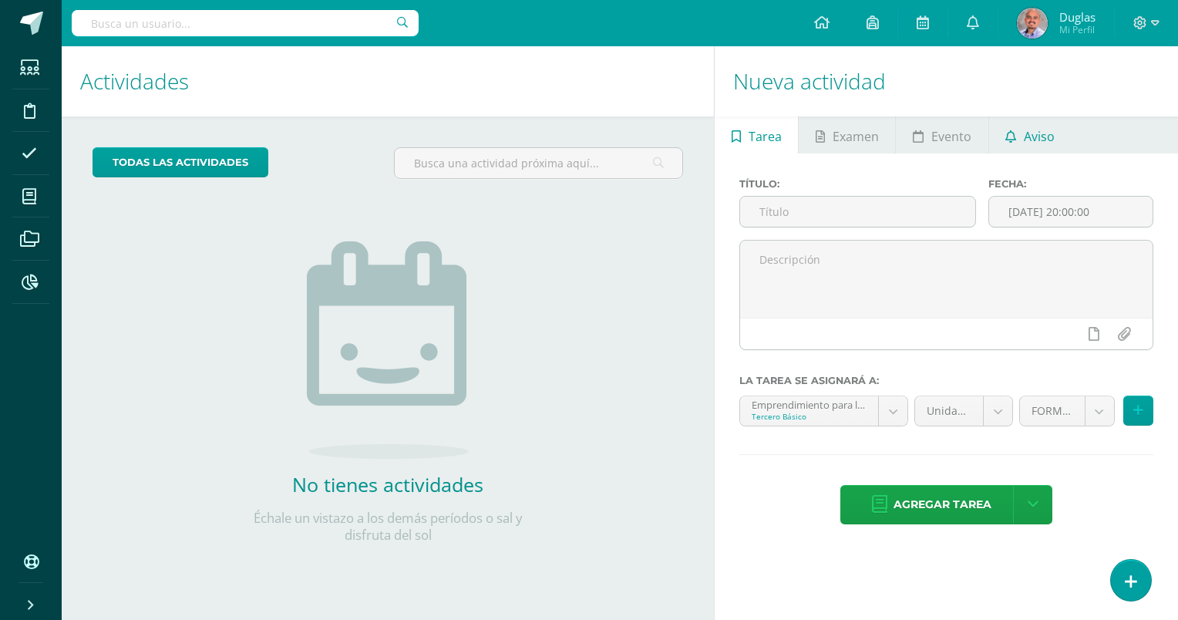
click at [1042, 138] on span "Aviso" at bounding box center [1039, 136] width 31 height 37
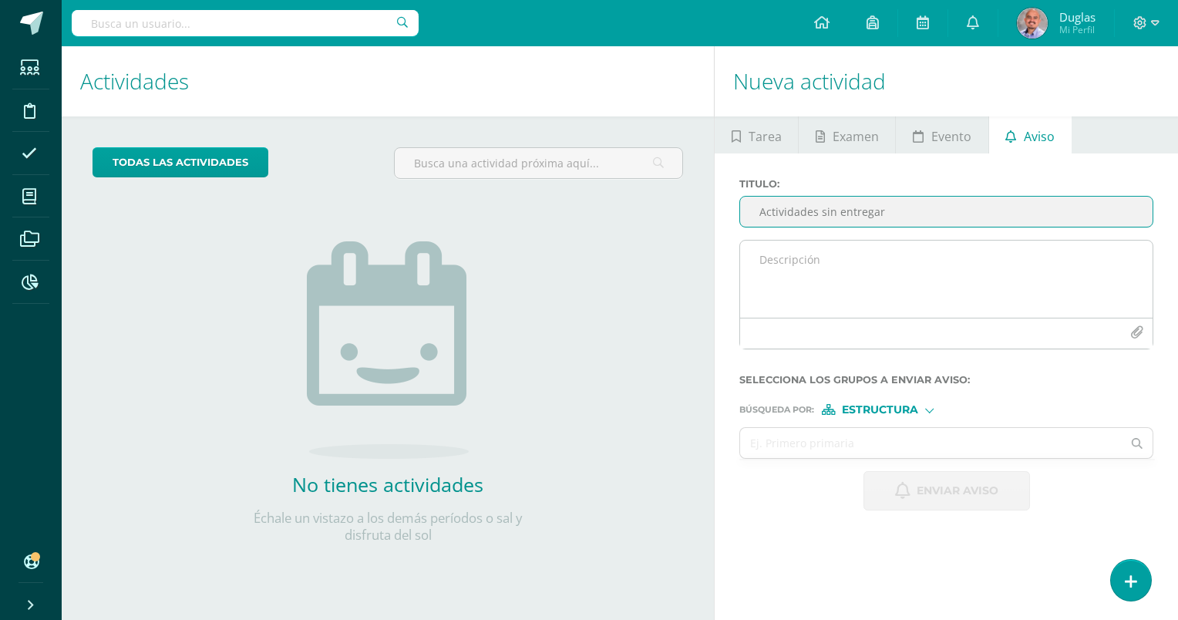
type input "Actividades sin entregar"
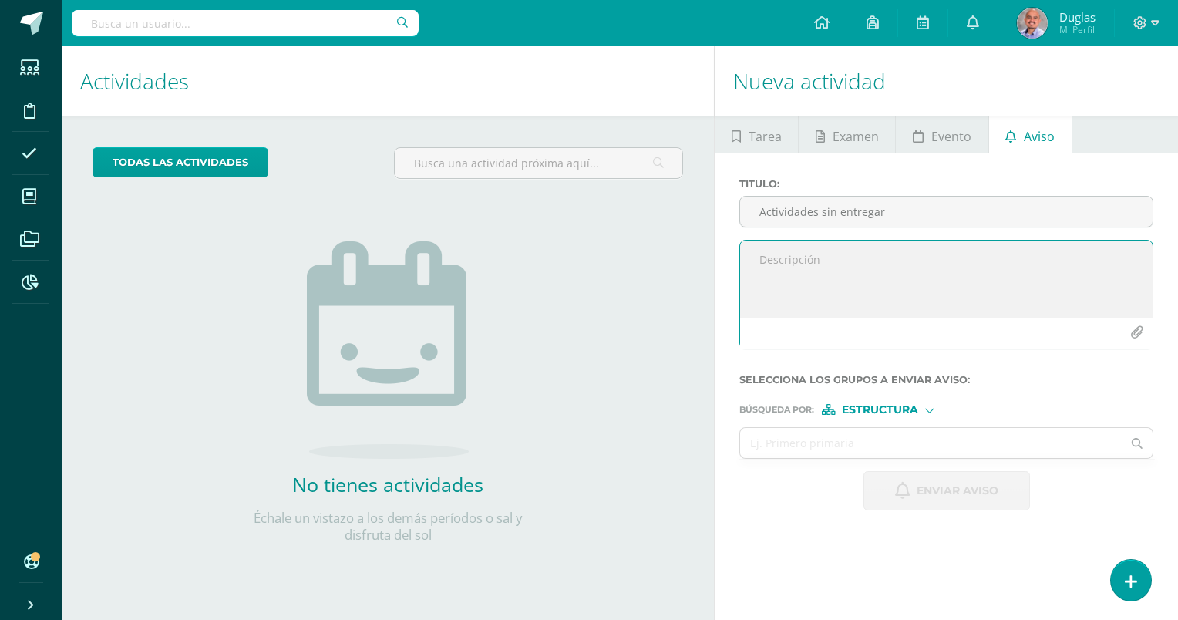
click at [937, 301] on textarea at bounding box center [946, 279] width 413 height 77
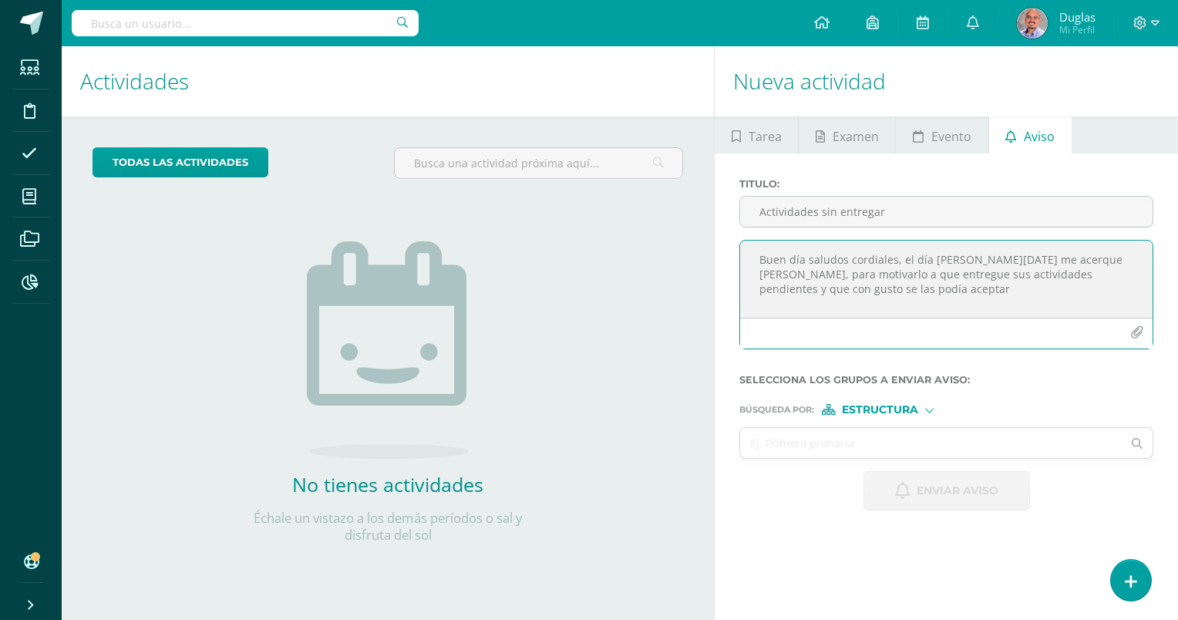
click at [827, 295] on textarea "Buen día saludos cordiales, el día [PERSON_NAME][DATE] me acerque [PERSON_NAME]…" at bounding box center [946, 279] width 413 height 77
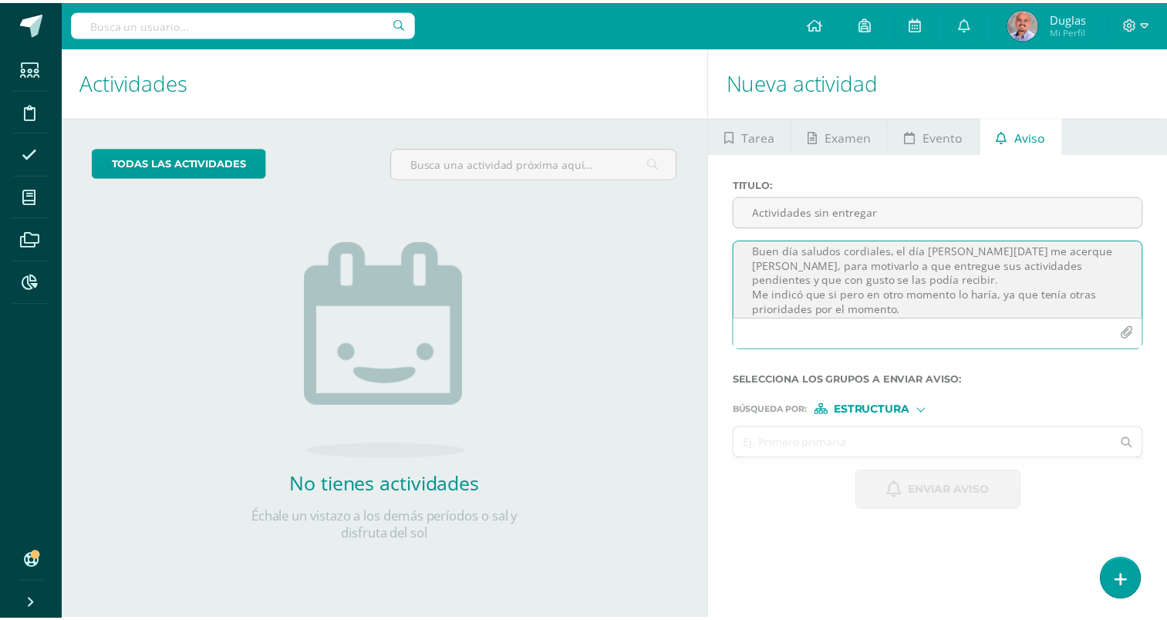
scroll to position [24, 0]
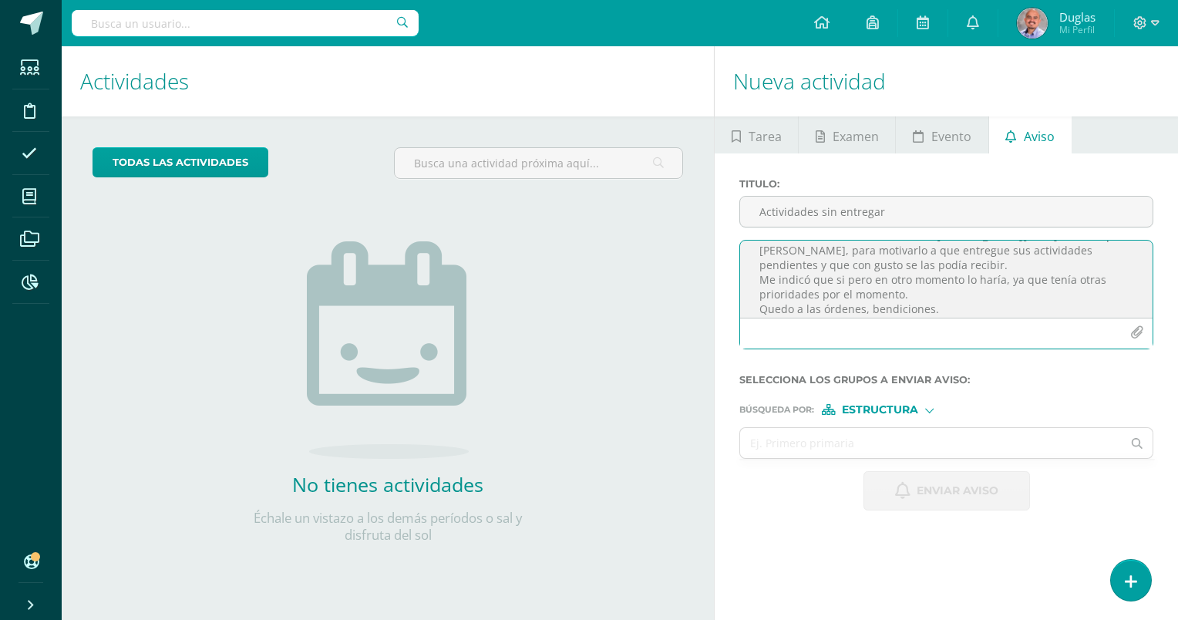
type textarea "Buen día saludos cordiales, el día [PERSON_NAME][DATE] me acerque [PERSON_NAME]…"
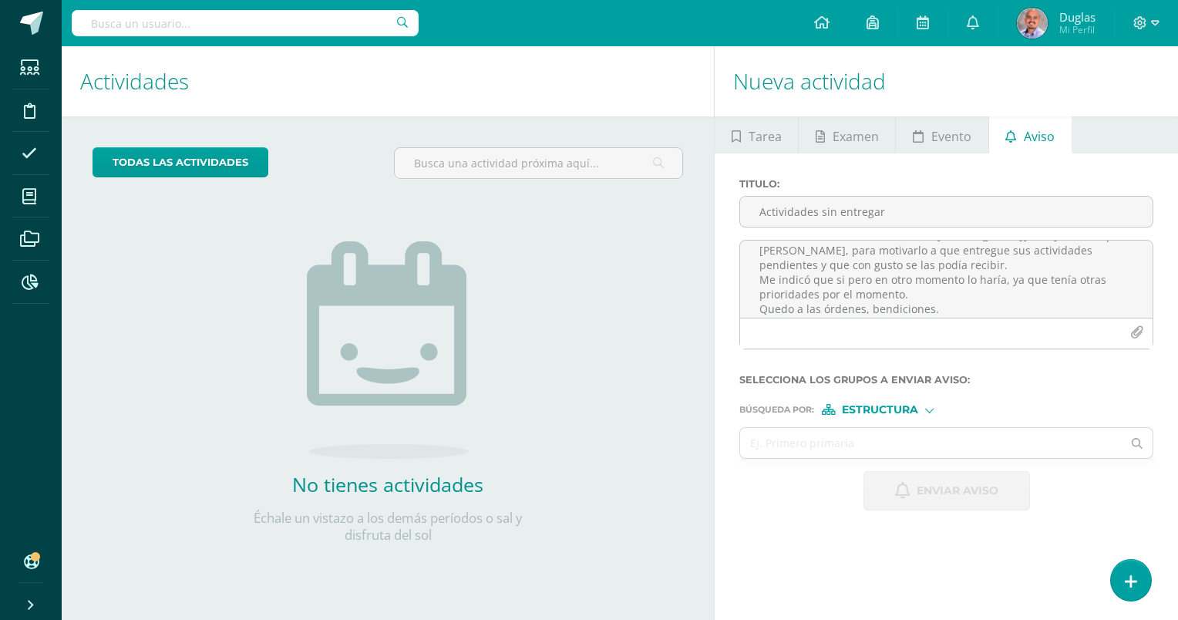
click at [939, 410] on label "Búsqueda por : Estructura Estructura Persona" at bounding box center [946, 409] width 414 height 11
click at [928, 409] on div at bounding box center [929, 409] width 8 height 8
click at [894, 445] on span "Persona" at bounding box center [886, 449] width 56 height 8
click at [827, 441] on input "text" at bounding box center [931, 443] width 382 height 30
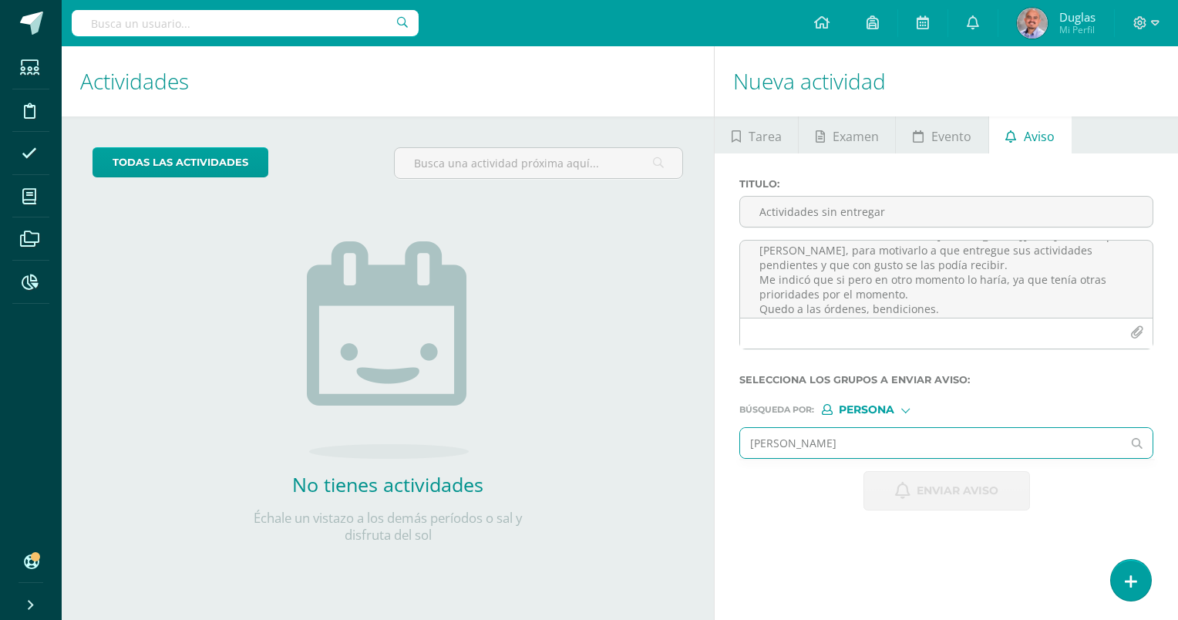
type input "[PERSON_NAME]"
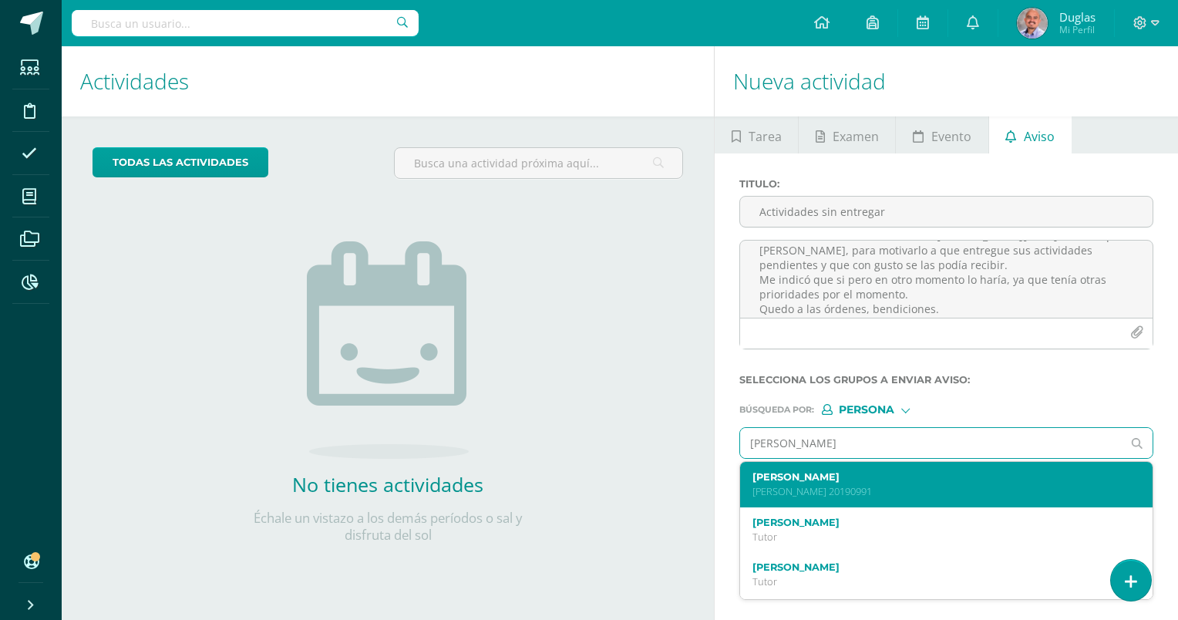
click at [837, 473] on label "[PERSON_NAME]" at bounding box center [939, 477] width 372 height 12
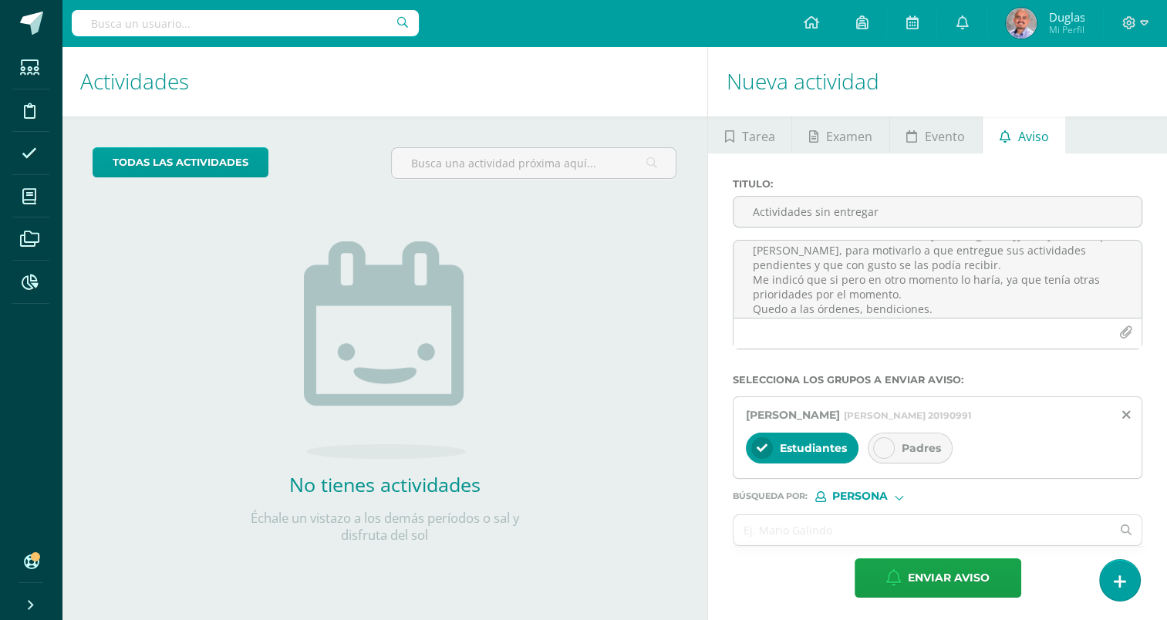
click at [880, 445] on icon at bounding box center [883, 448] width 11 height 11
click at [829, 530] on input "text" at bounding box center [921, 530] width 377 height 30
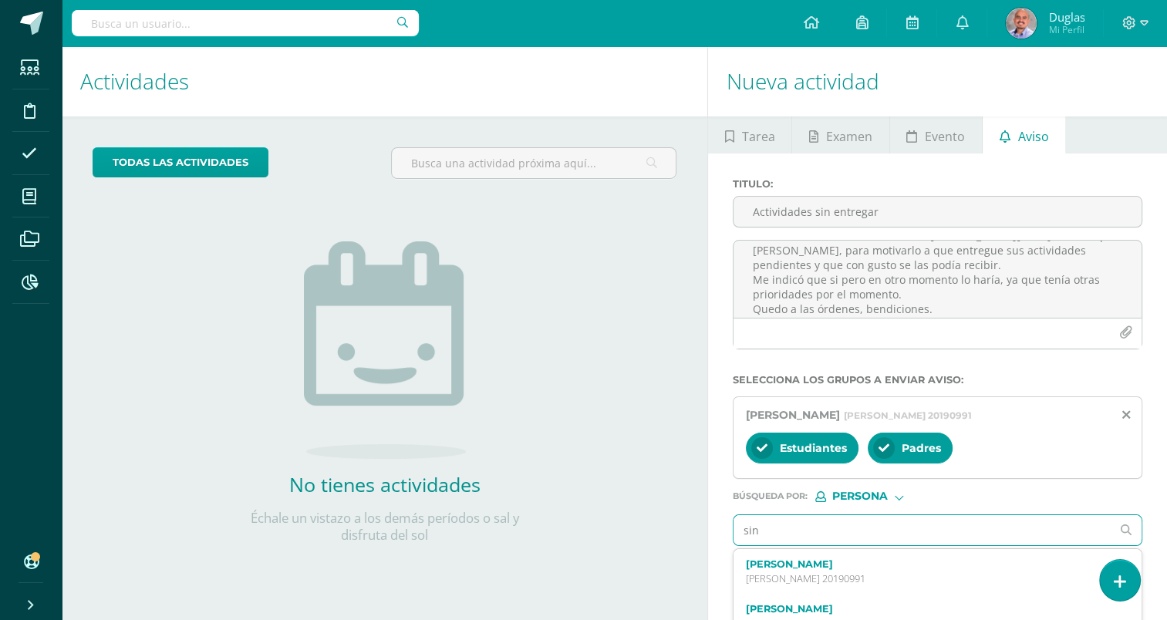
type input "sind"
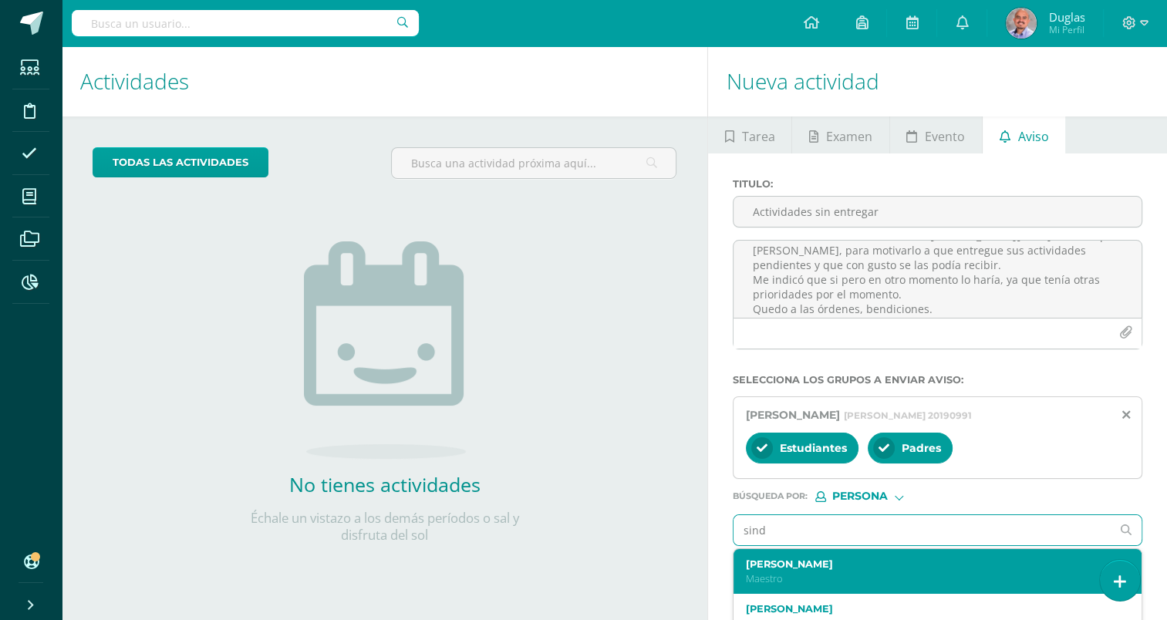
click at [817, 559] on label "[PERSON_NAME]" at bounding box center [929, 564] width 367 height 12
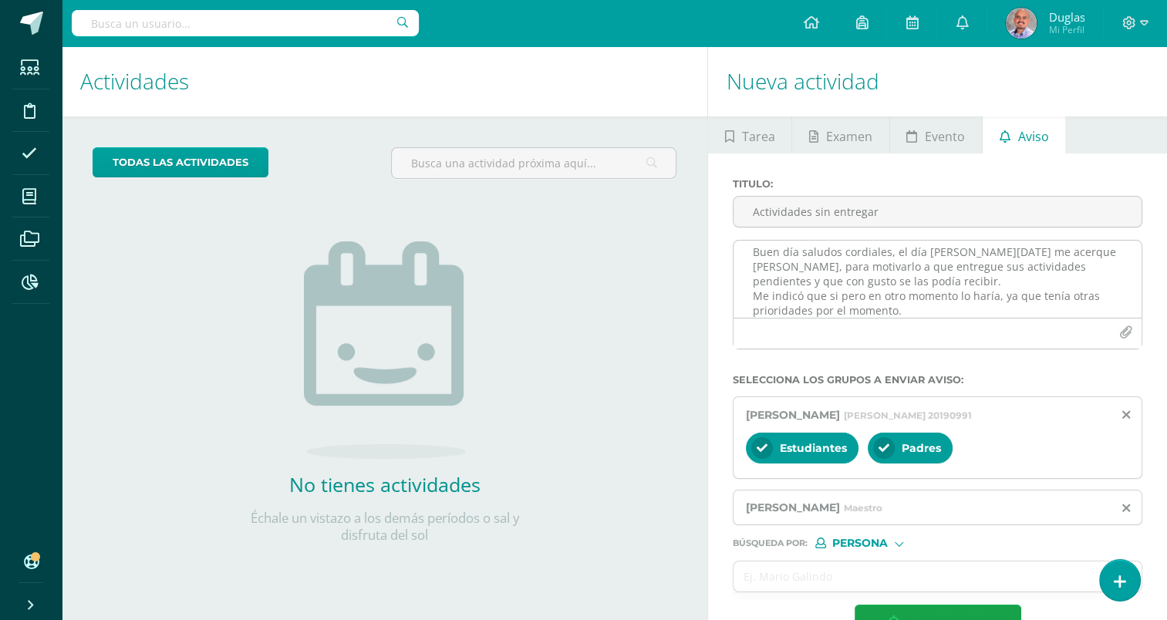
scroll to position [0, 0]
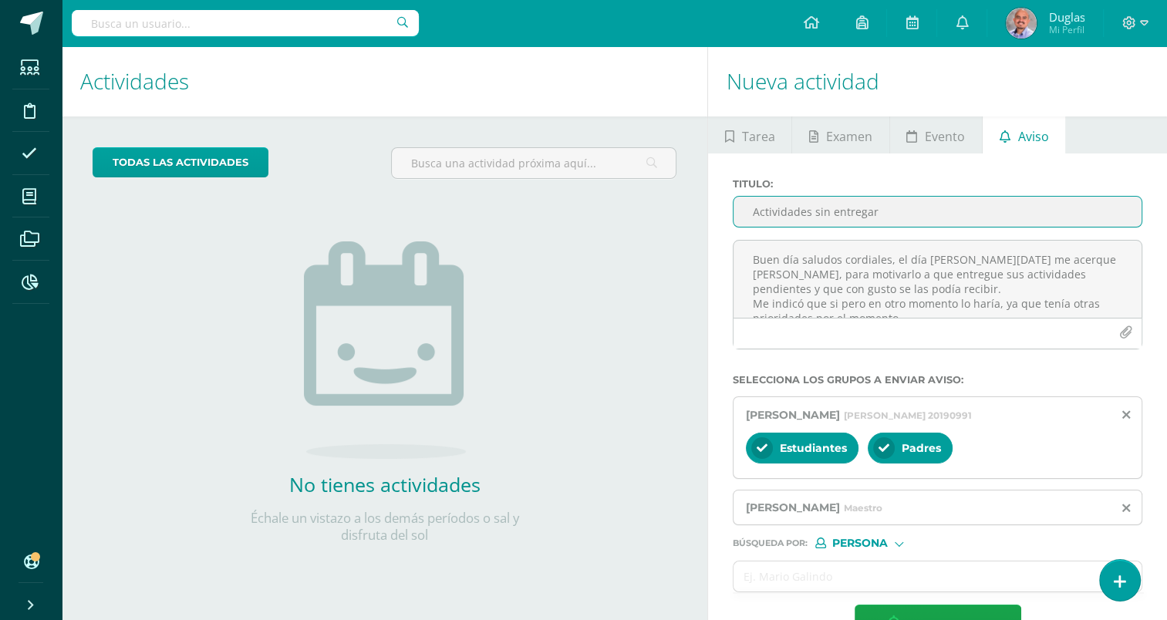
click at [913, 210] on input "Actividades sin entregar" at bounding box center [937, 212] width 408 height 30
type input "Actividades sin entregar, [PERSON_NAME]"
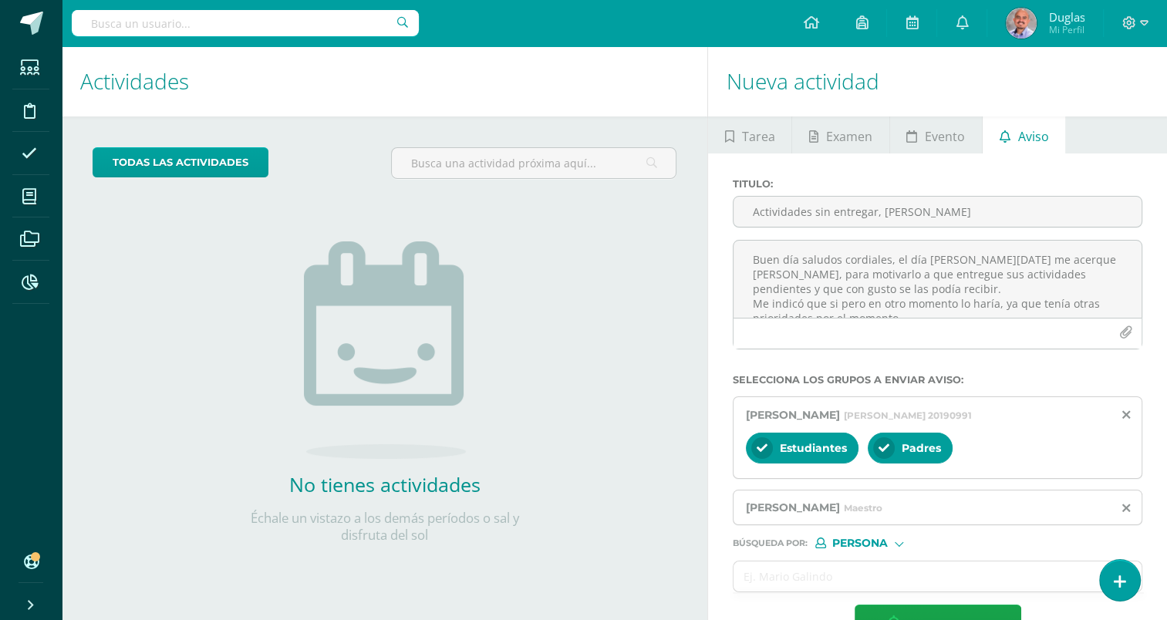
click at [170, 20] on input "text" at bounding box center [245, 23] width 347 height 26
type input "s"
click at [918, 210] on input "Actividades sin entregar, [PERSON_NAME]" at bounding box center [937, 212] width 408 height 30
click at [942, 216] on input "Actividades sin entregar, [PERSON_NAME]" at bounding box center [937, 212] width 408 height 30
click at [975, 214] on input "Actividades sin entregar, [PERSON_NAME]" at bounding box center [937, 212] width 408 height 30
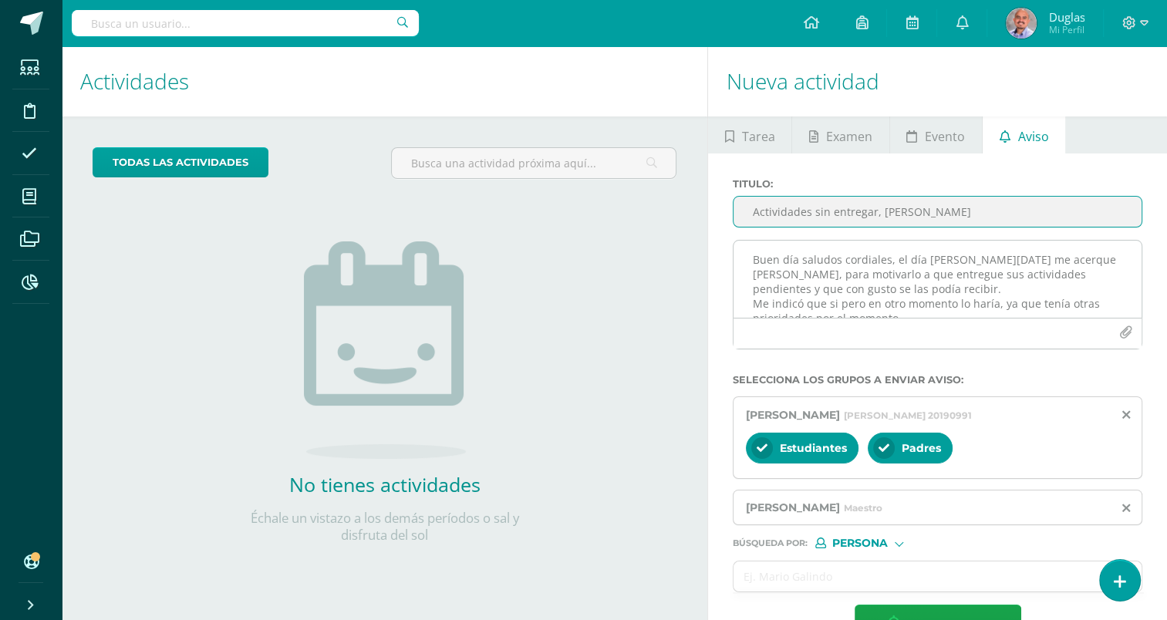
type input "Actividades sin entregar, [PERSON_NAME]"
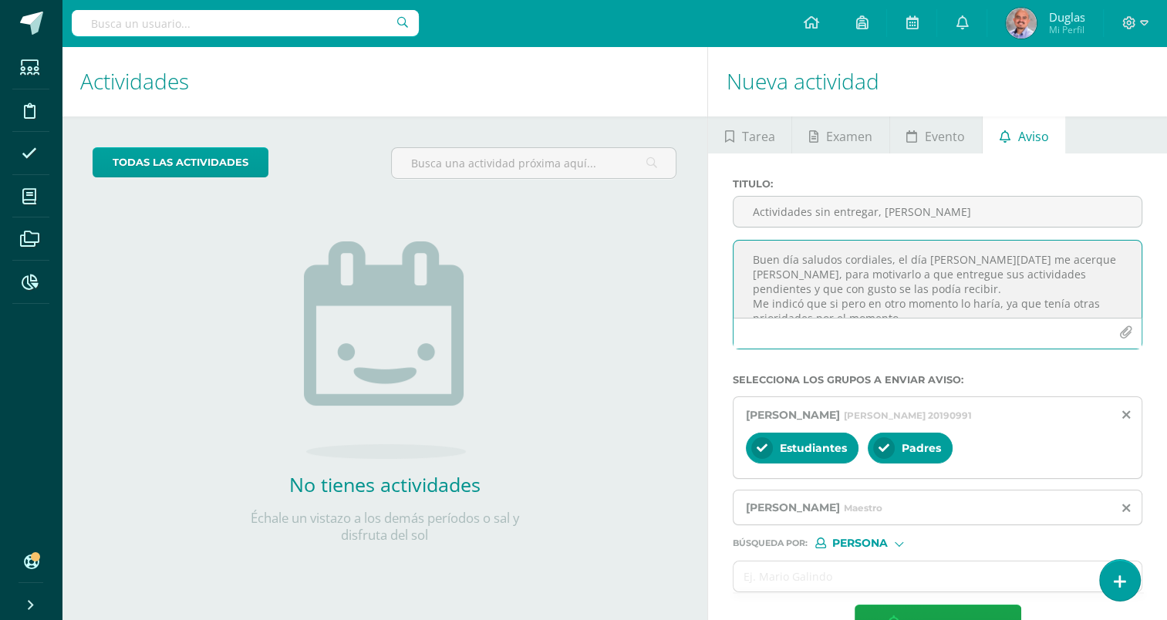
click at [1016, 261] on textarea "Buen día saludos cordiales, el día [PERSON_NAME][DATE] me acerque [PERSON_NAME]…" at bounding box center [937, 279] width 408 height 77
drag, startPoint x: 827, startPoint y: 302, endPoint x: 995, endPoint y: 301, distance: 168.9
click at [995, 301] on textarea "Buen día saludos cordiales, el día [PERSON_NAME][DATE] me acerqué [PERSON_NAME]…" at bounding box center [937, 279] width 408 height 77
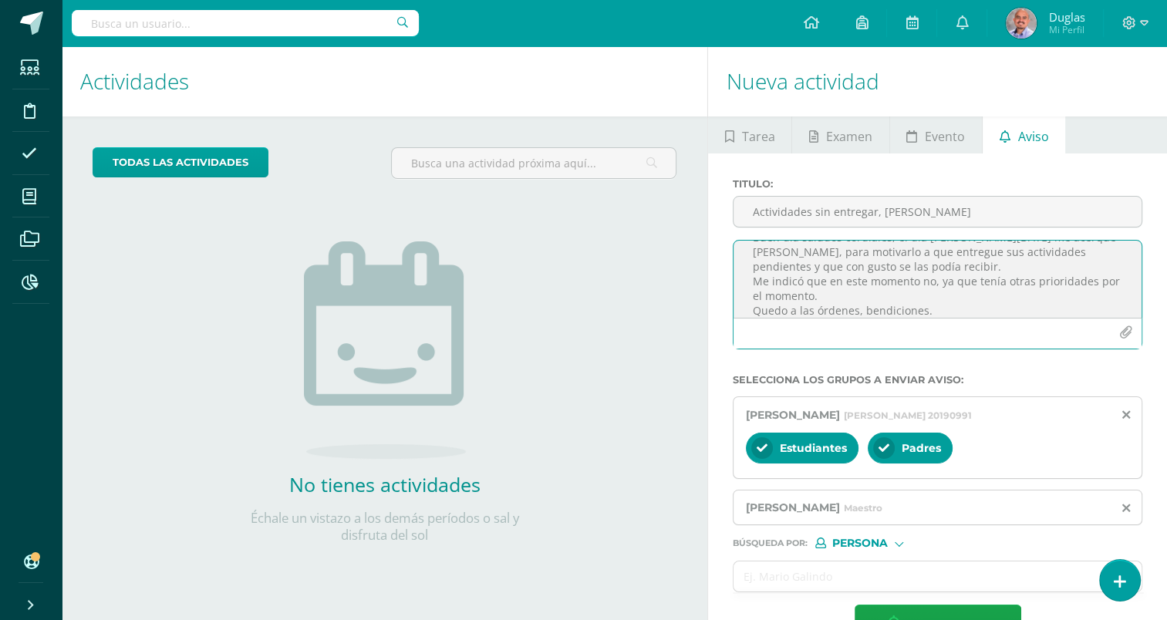
scroll to position [34, 0]
click at [811, 285] on textarea "Buen día saludos cordiales, el día [PERSON_NAME][DATE] me acerqué [PERSON_NAME]…" at bounding box center [937, 279] width 408 height 77
click at [948, 298] on textarea "Buen día saludos cordiales, el día [PERSON_NAME][DATE] me acerqué [PERSON_NAME]…" at bounding box center [937, 279] width 408 height 77
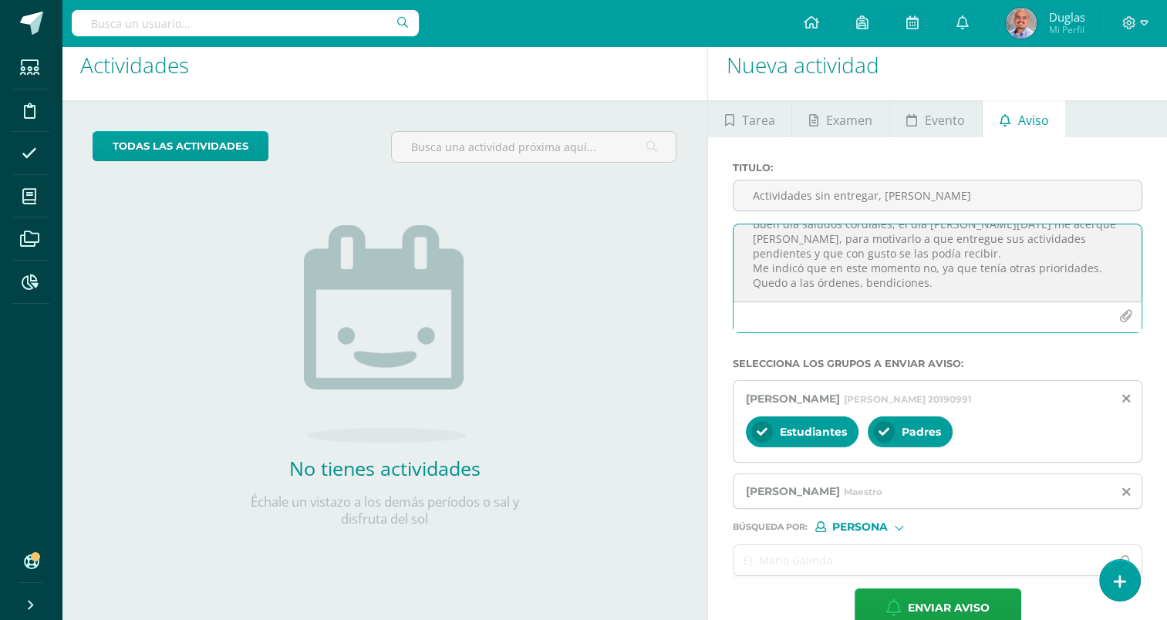
scroll to position [0, 0]
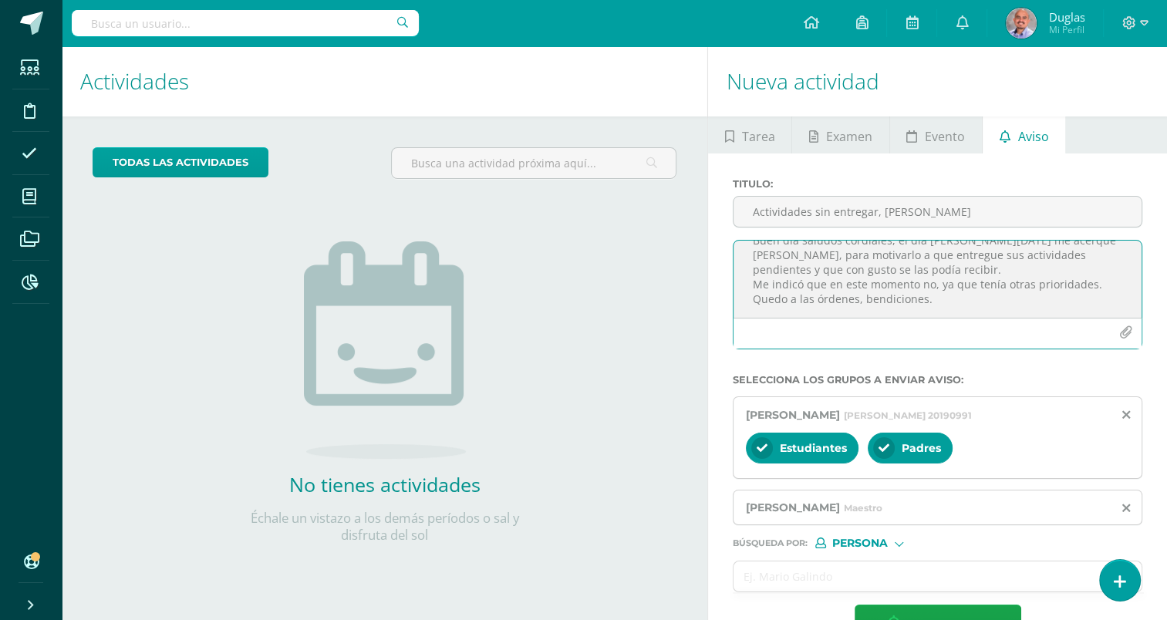
click at [1100, 287] on textarea "Buen día saludos cordiales, el día [PERSON_NAME][DATE] me acerqué [PERSON_NAME]…" at bounding box center [937, 279] width 408 height 77
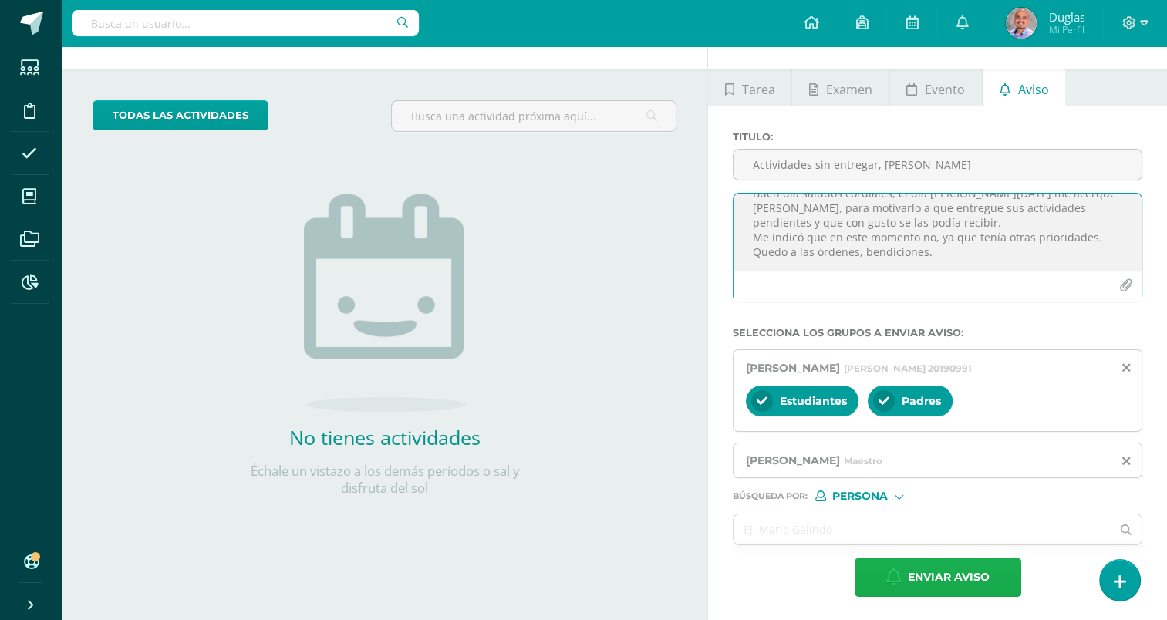
type textarea "Buen día saludos cordiales, el día [PERSON_NAME][DATE] me acerqué [PERSON_NAME]…"
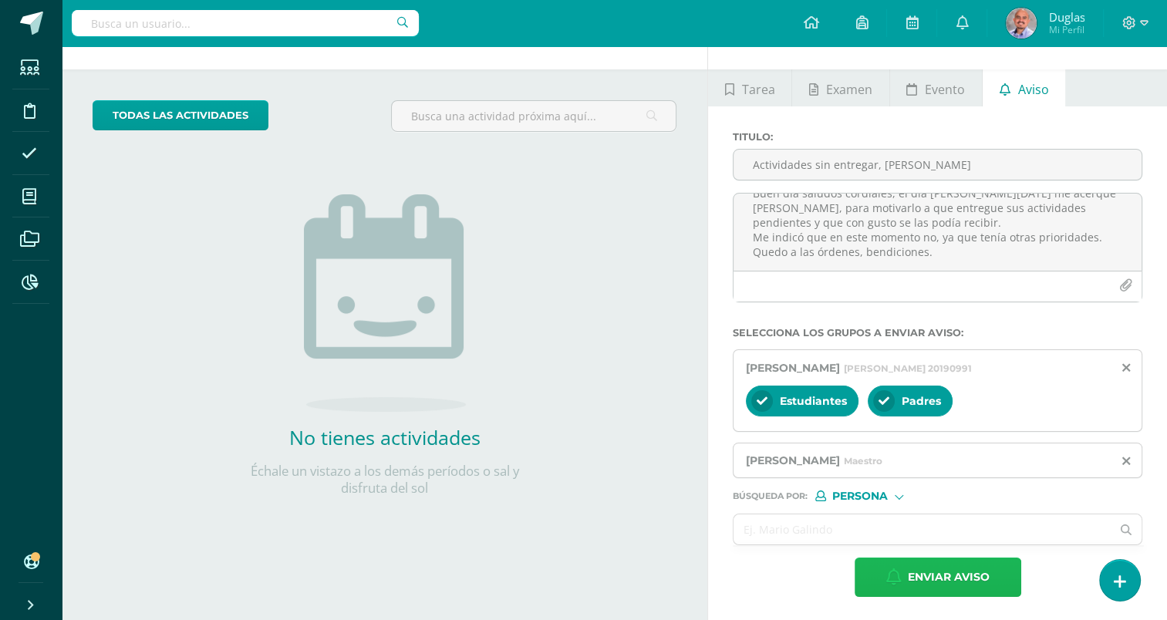
click at [932, 572] on span "Enviar aviso" at bounding box center [949, 577] width 82 height 38
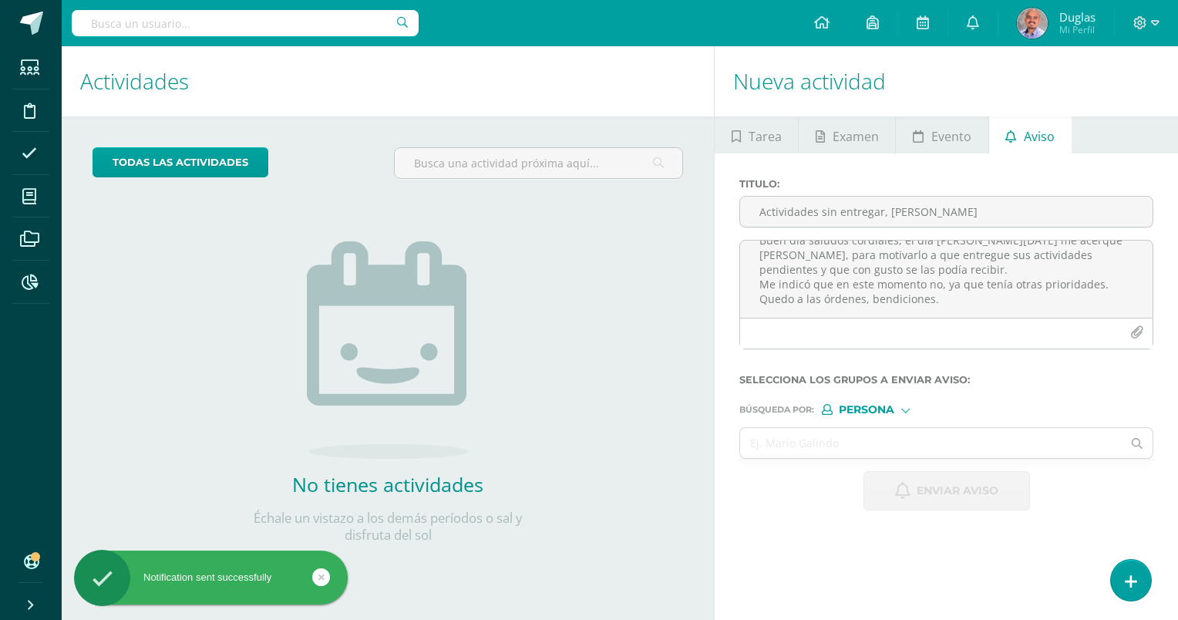
scroll to position [0, 0]
